Goal: Check status: Check status

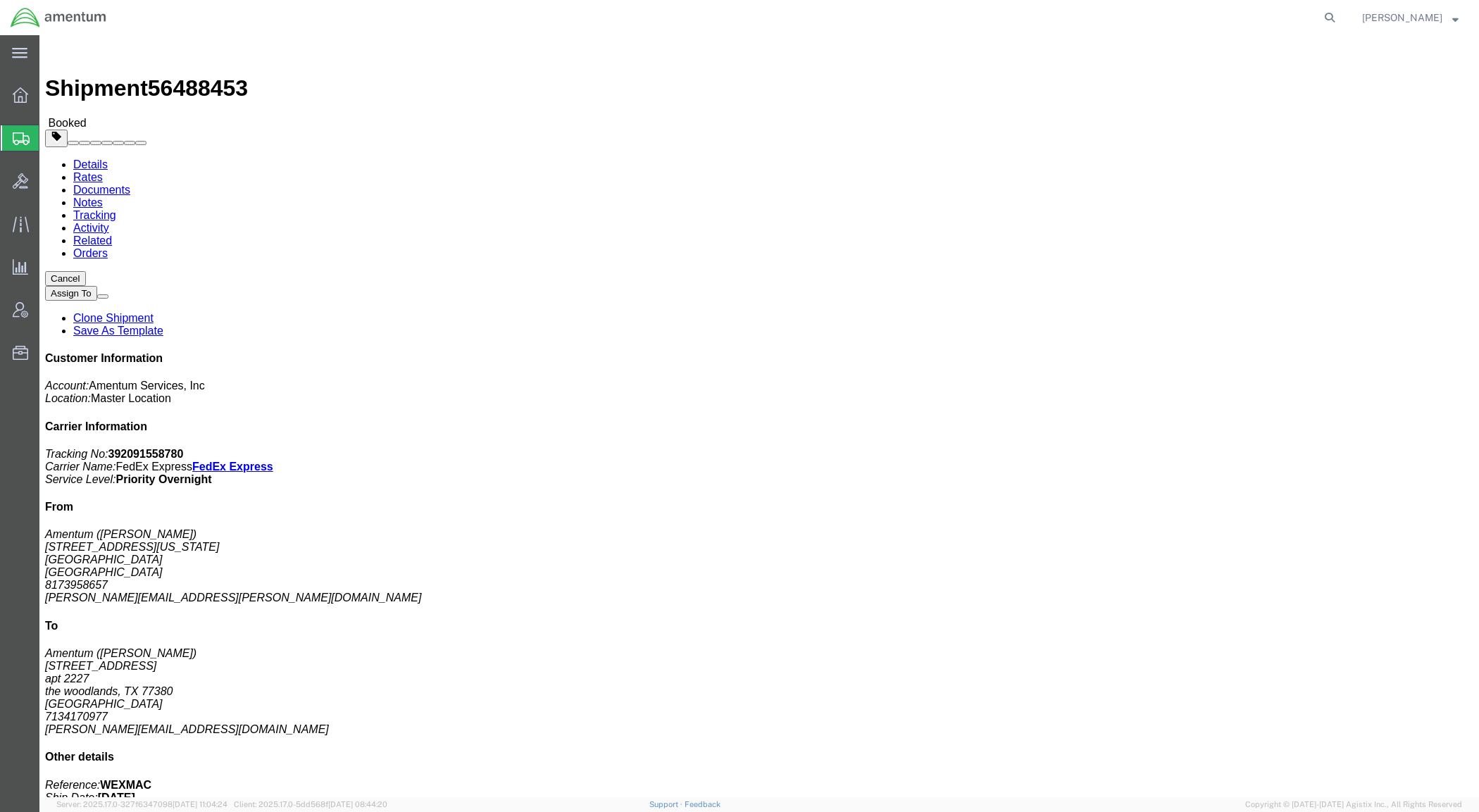
drag, startPoint x: 1356, startPoint y: 12, endPoint x: 1319, endPoint y: 21, distance: 38.1
click at [1340, 12] on icon at bounding box center [1329, 17] width 19 height 19
paste input "55463595"
click at [1340, 18] on icon at bounding box center [1329, 17] width 19 height 19
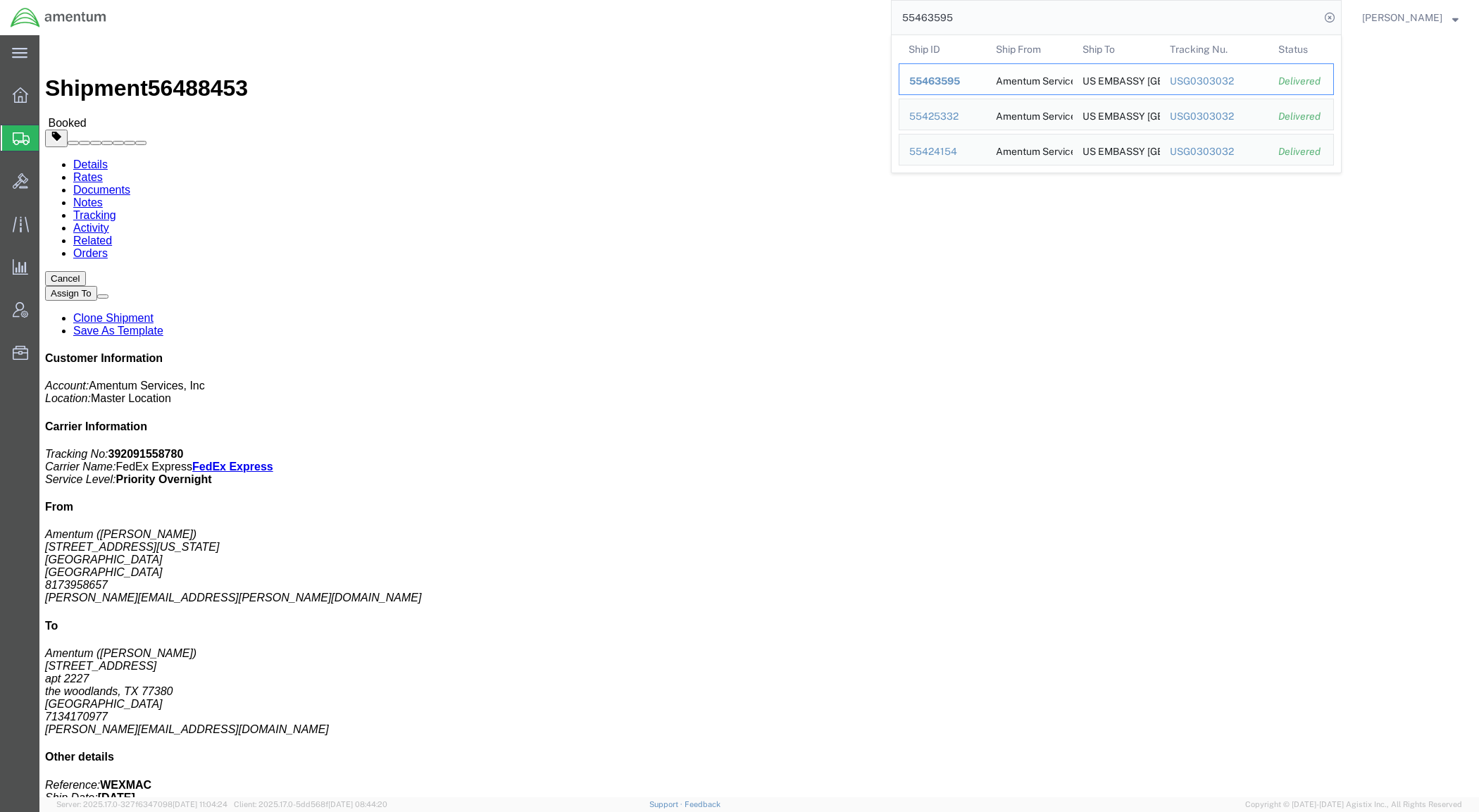
click at [960, 79] on span "55463595" at bounding box center [935, 80] width 51 height 11
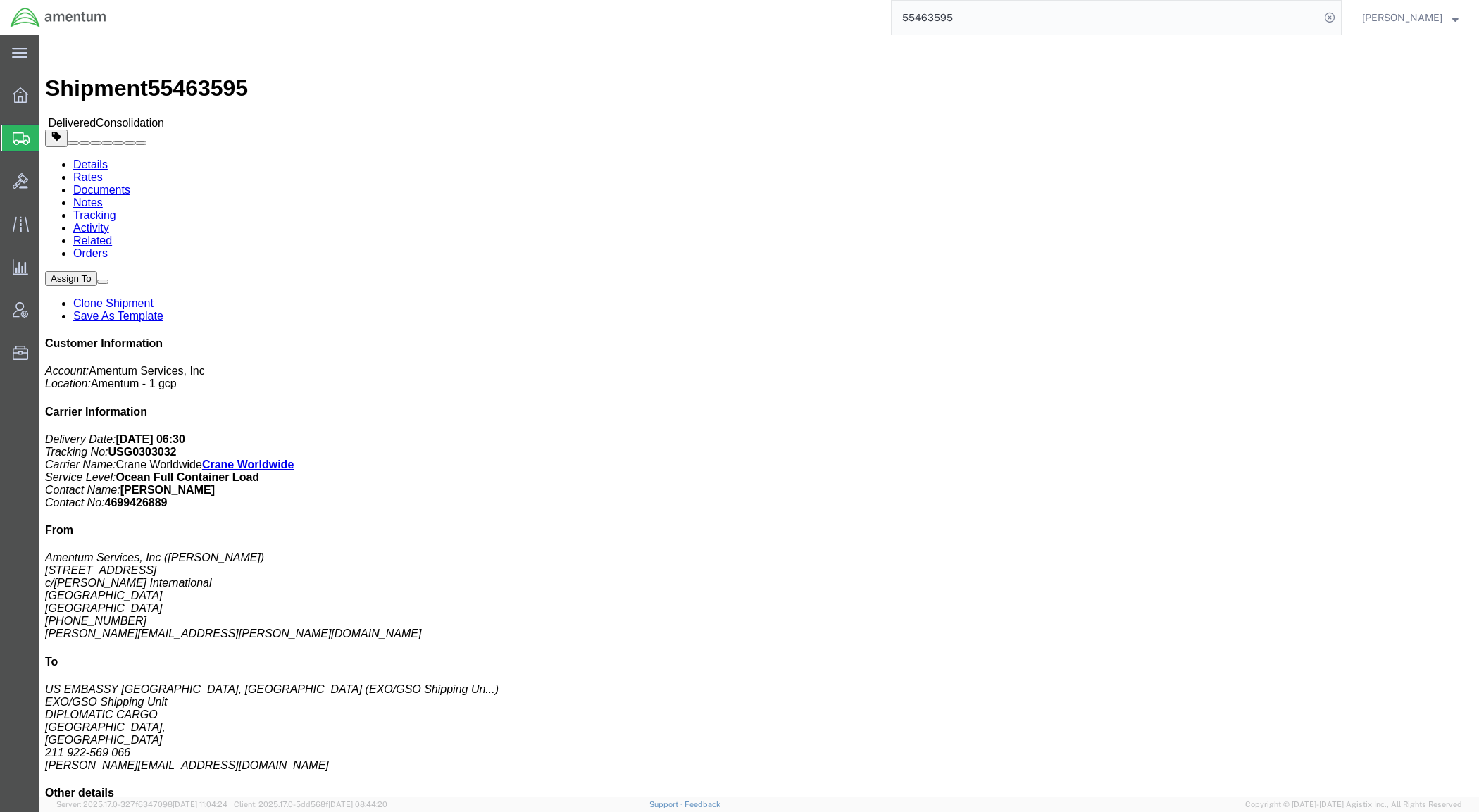
click link "Rates"
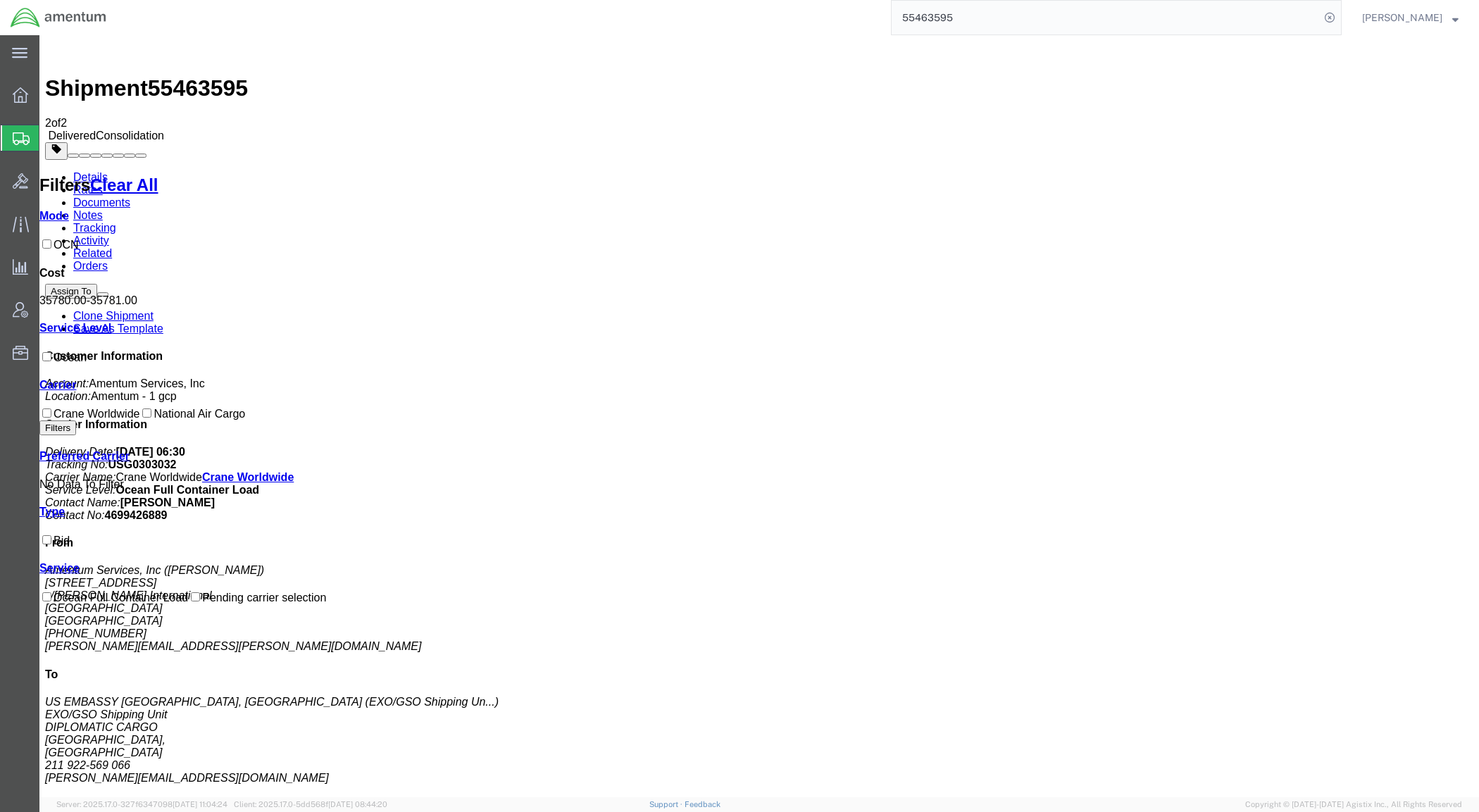
click at [991, 13] on input "55463595" at bounding box center [1105, 18] width 428 height 34
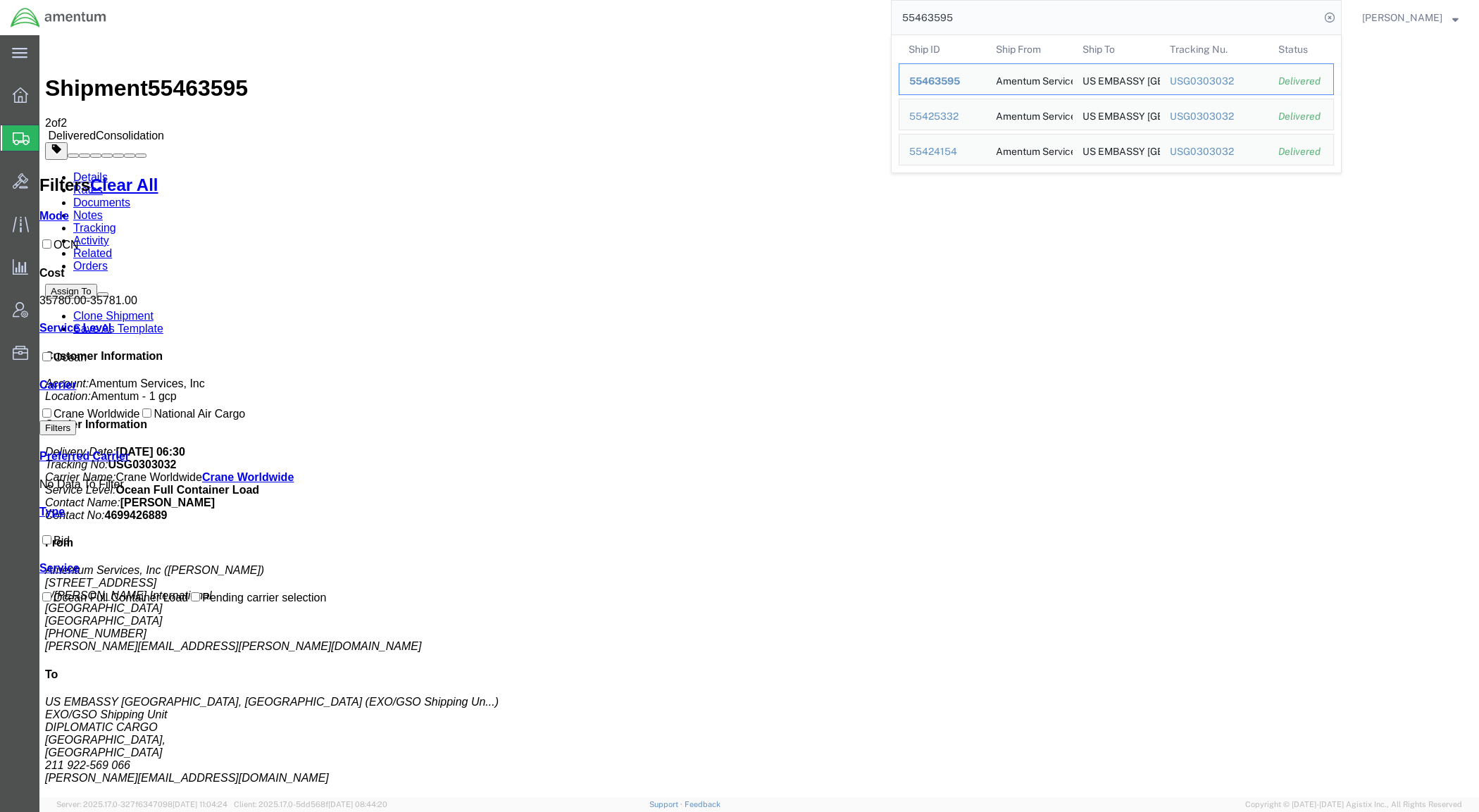
paste input "29825"
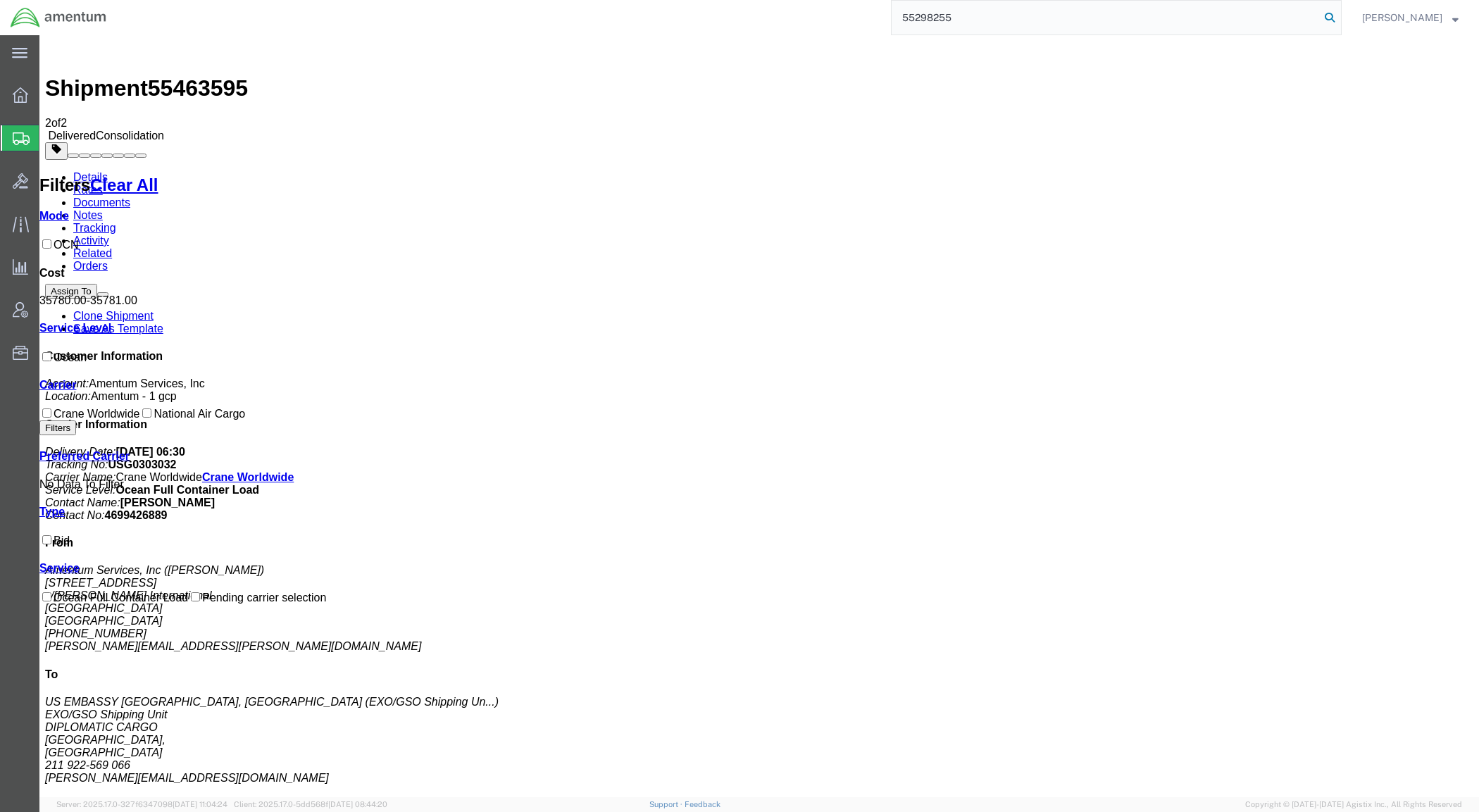
type input "55298255"
click at [1340, 19] on icon at bounding box center [1329, 17] width 19 height 19
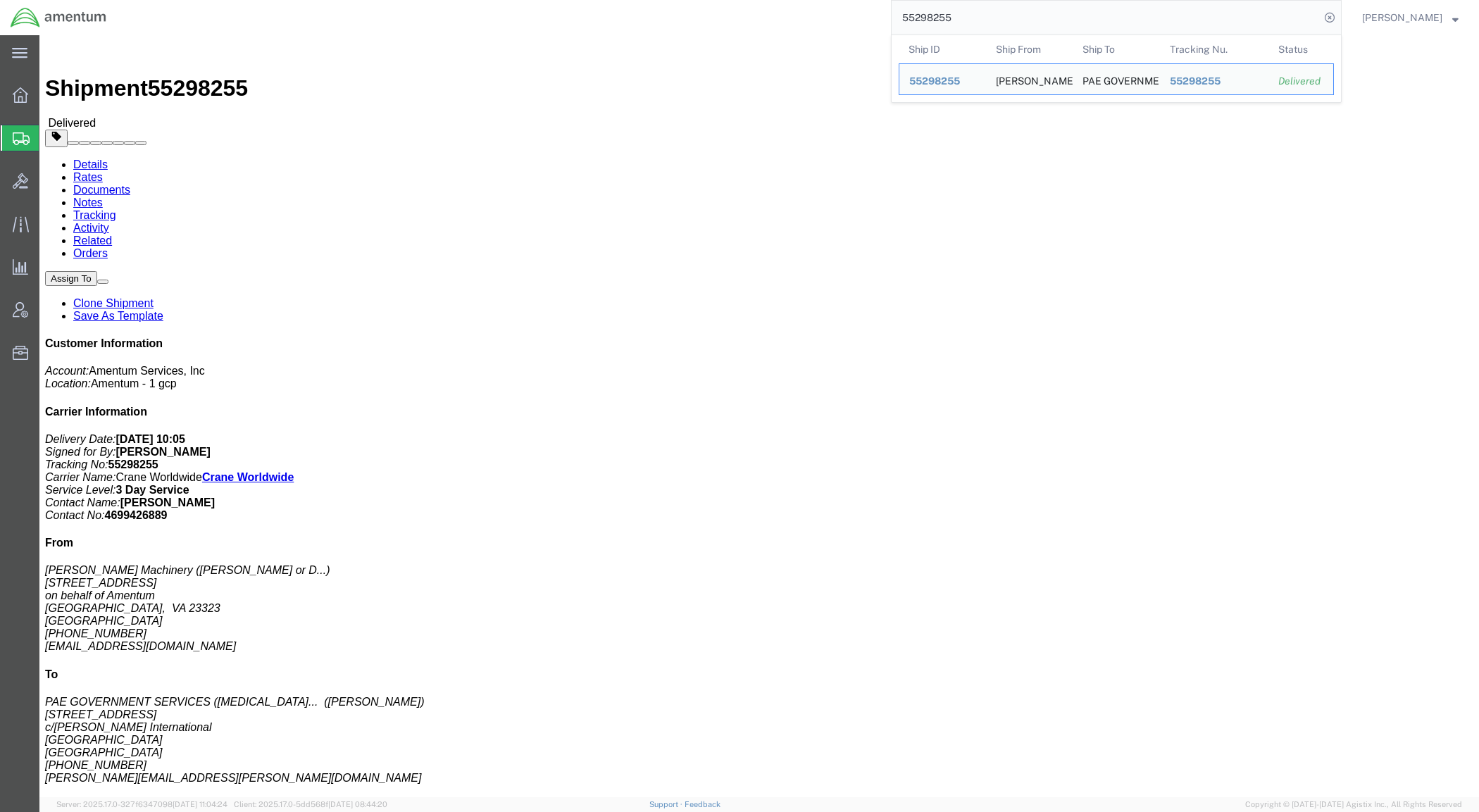
click link "Rates"
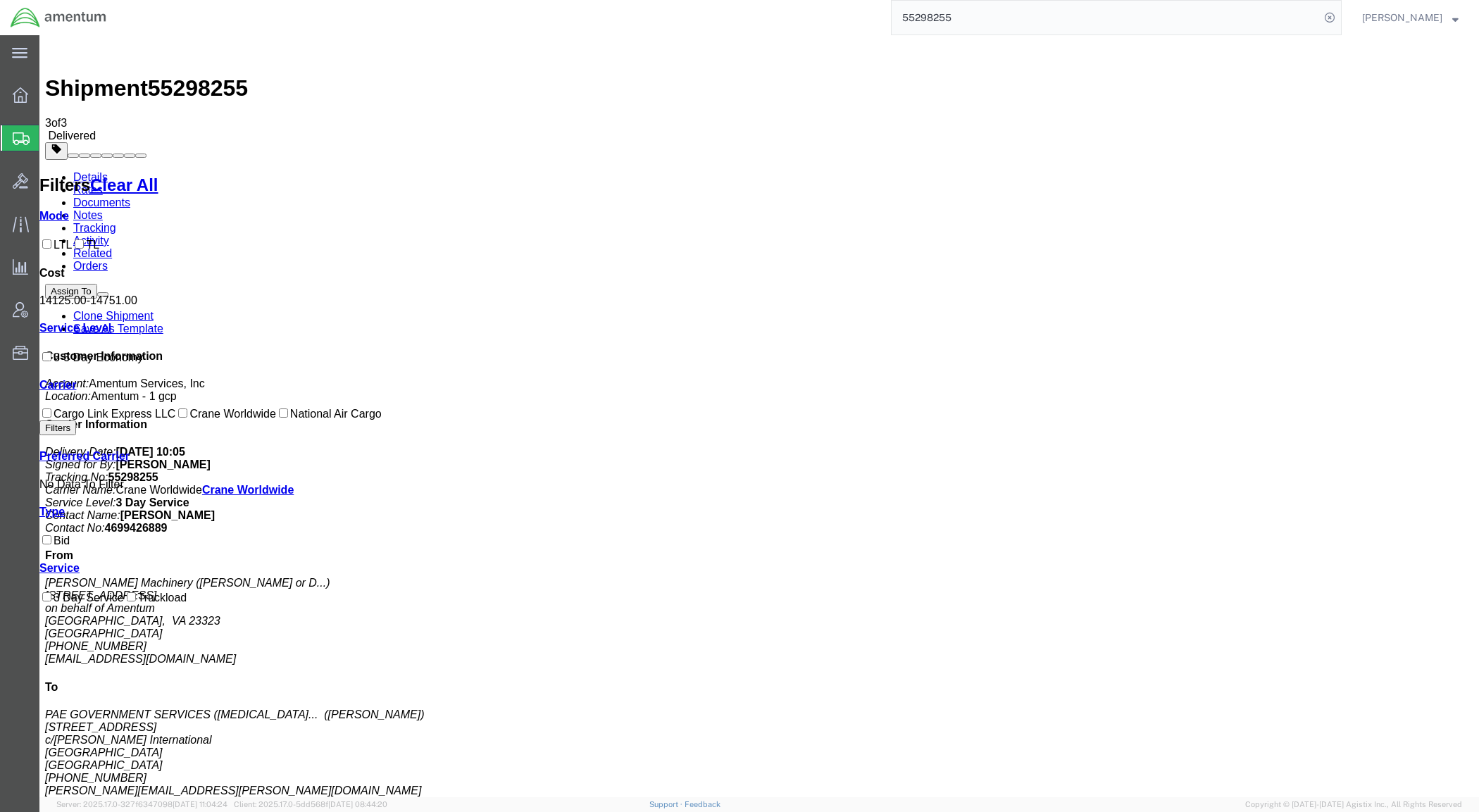
drag, startPoint x: 796, startPoint y: 201, endPoint x: 856, endPoint y: 204, distance: 60.1
click at [91, 171] on link "Details" at bounding box center [90, 177] width 35 height 12
